Goal: Information Seeking & Learning: Learn about a topic

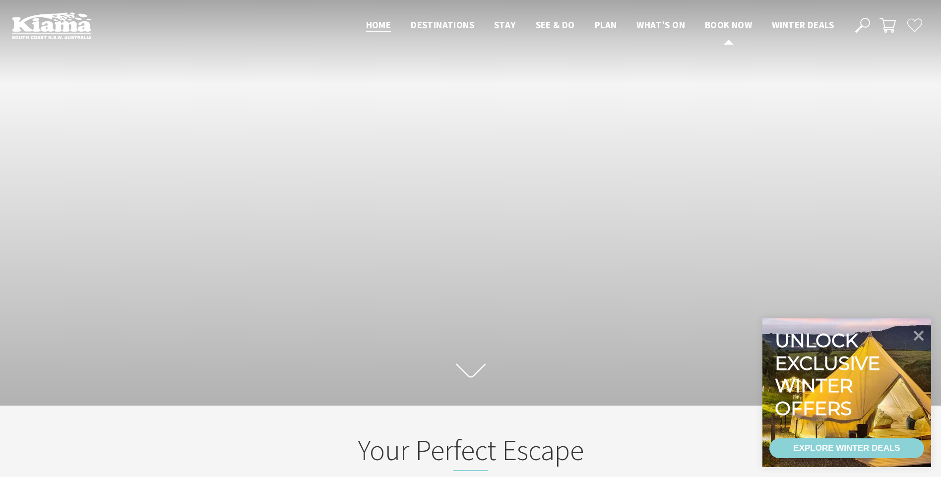
scroll to position [166, 948]
click at [924, 333] on icon at bounding box center [919, 335] width 24 height 24
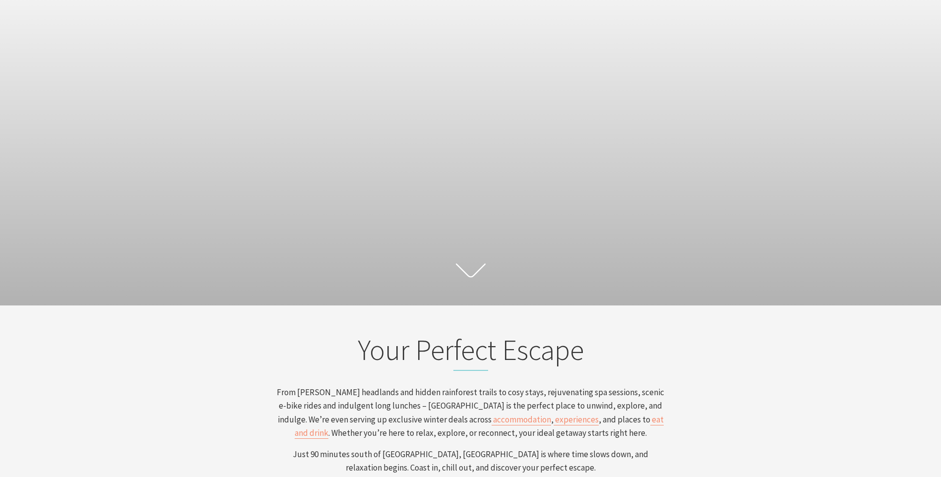
scroll to position [0, 0]
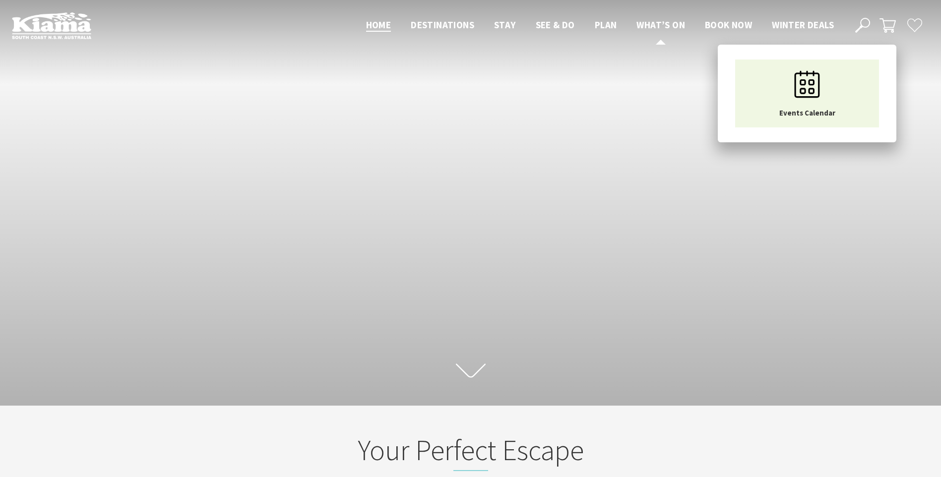
click at [653, 26] on span "What’s On" at bounding box center [660, 25] width 49 height 12
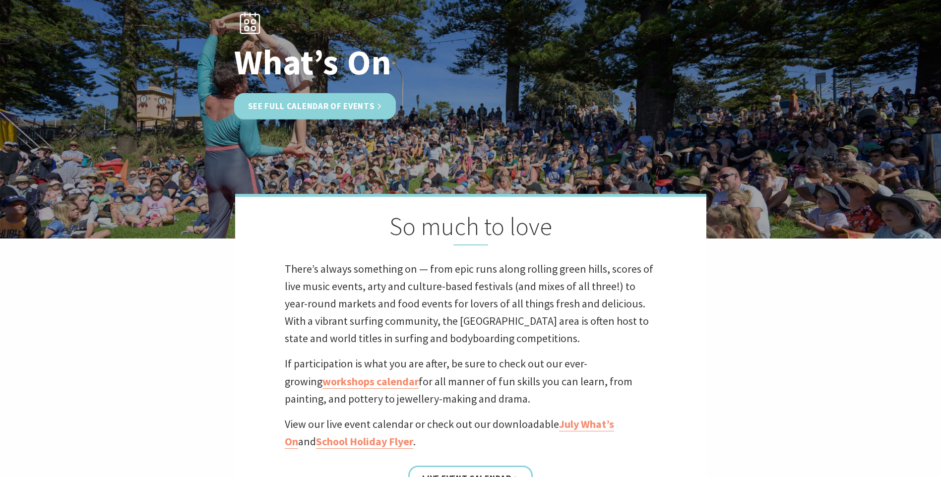
scroll to position [99, 0]
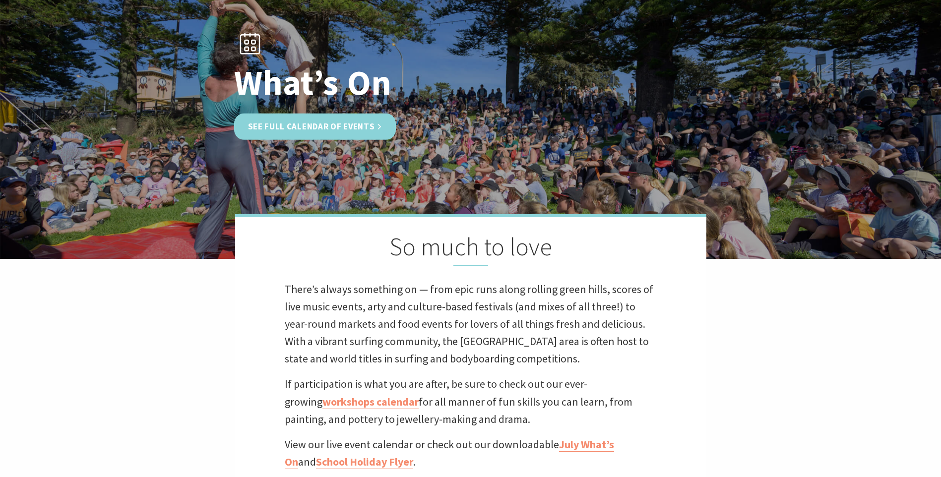
click at [297, 131] on link "See Full Calendar of Events" at bounding box center [315, 127] width 162 height 26
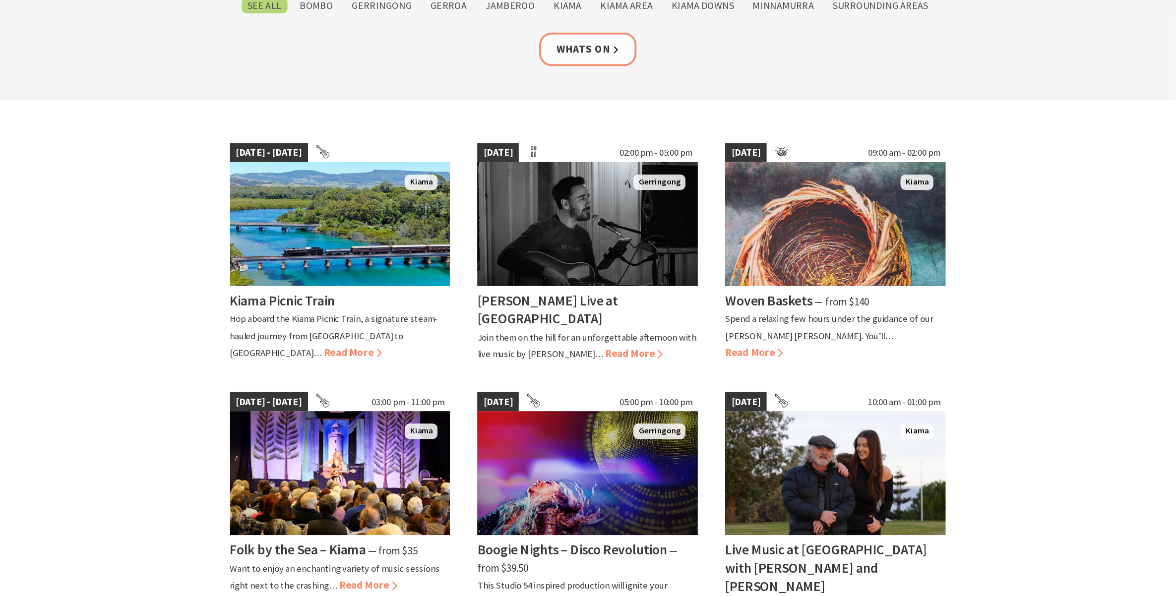
scroll to position [198, 0]
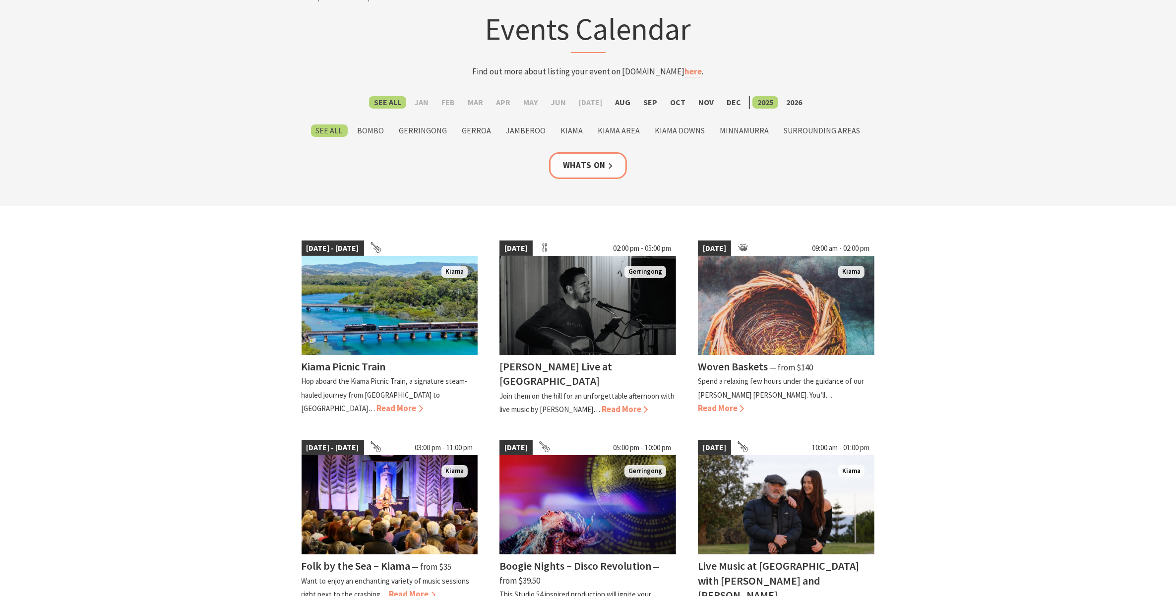
scroll to position [0, 0]
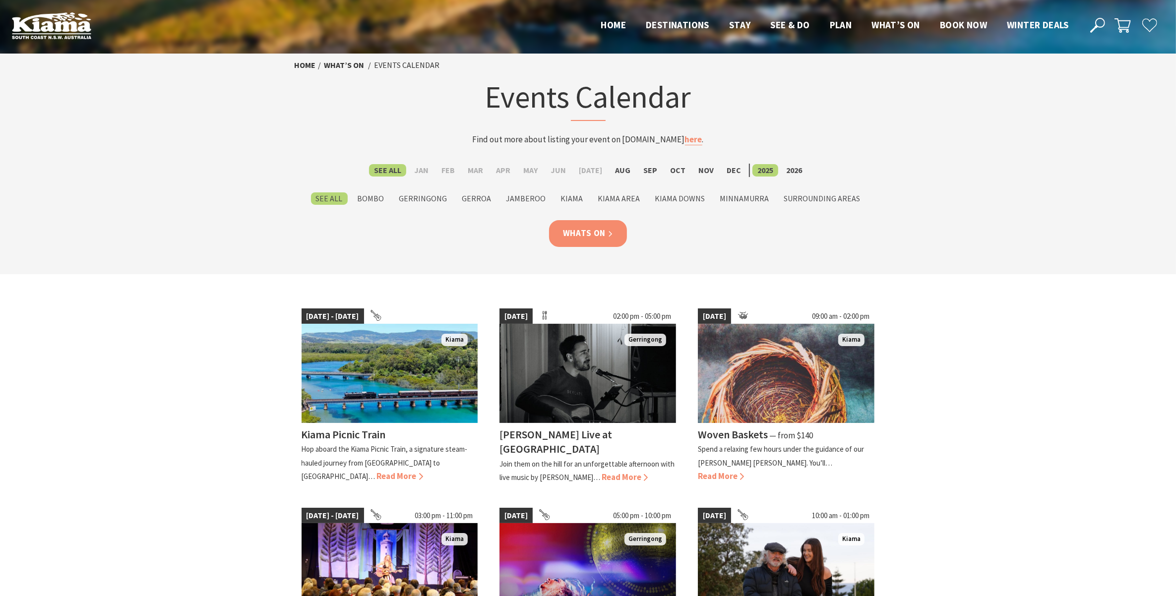
click at [608, 231] on link "Whats On" at bounding box center [588, 233] width 78 height 26
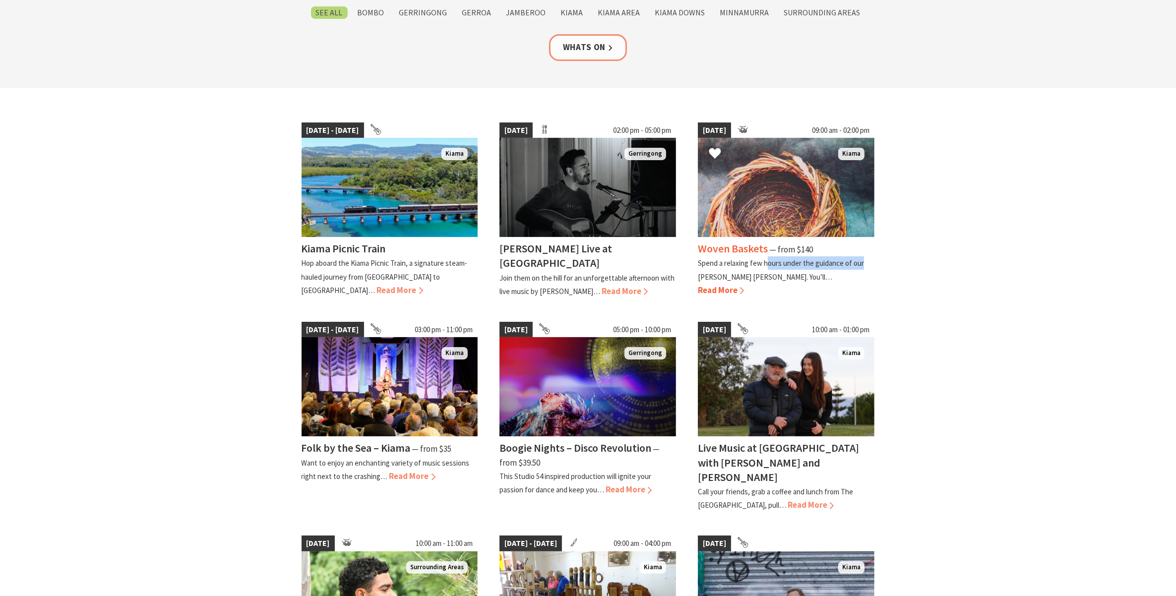
drag, startPoint x: 880, startPoint y: 263, endPoint x: 765, endPoint y: 262, distance: 115.1
click at [765, 262] on div "23 Aug 25 09:00 am - 02:00 pm Kiama Woven Baskets ⁠— from $140 Spend a relaxing…" at bounding box center [786, 210] width 198 height 189
drag, startPoint x: 765, startPoint y: 262, endPoint x: 819, endPoint y: 261, distance: 54.1
copy p "hours under the guidance of our"
